Goal: Information Seeking & Learning: Check status

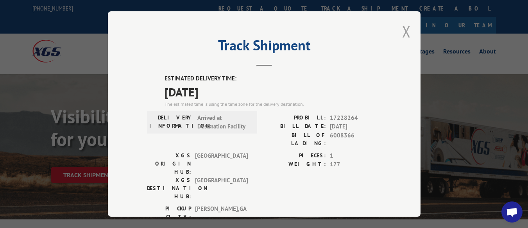
click at [403, 29] on button "Close modal" at bounding box center [406, 31] width 9 height 21
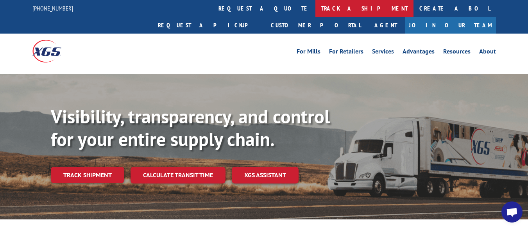
click at [315, 7] on link "track a shipment" at bounding box center [364, 8] width 98 height 17
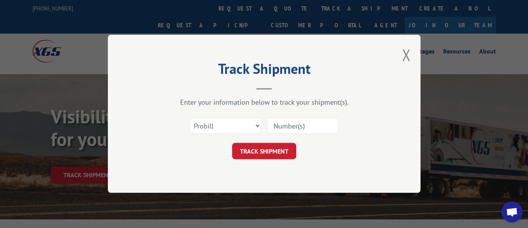
click at [312, 127] on input at bounding box center [303, 126] width 72 height 16
type input "17228335"
click button "TRACK SHIPMENT" at bounding box center [264, 151] width 64 height 16
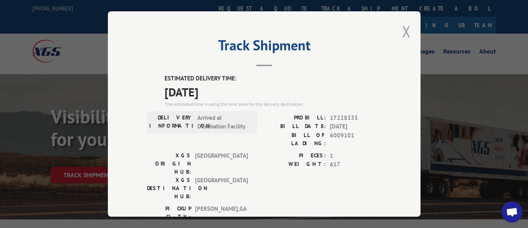
click at [403, 26] on button "Close modal" at bounding box center [406, 31] width 9 height 21
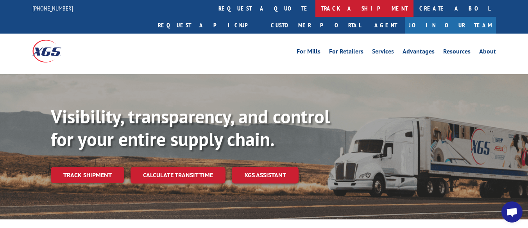
click at [315, 7] on link "track a shipment" at bounding box center [364, 8] width 98 height 17
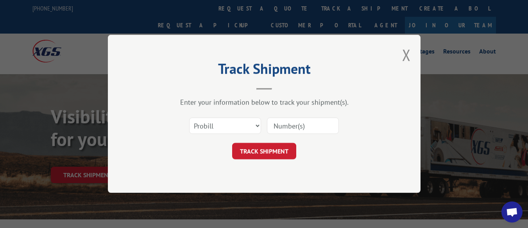
click at [304, 123] on input at bounding box center [303, 126] width 72 height 16
type input "16912479"
click button "TRACK SHIPMENT" at bounding box center [264, 151] width 64 height 16
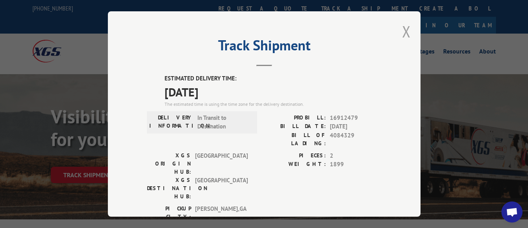
click at [403, 28] on button "Close modal" at bounding box center [406, 31] width 9 height 21
